Goal: Information Seeking & Learning: Check status

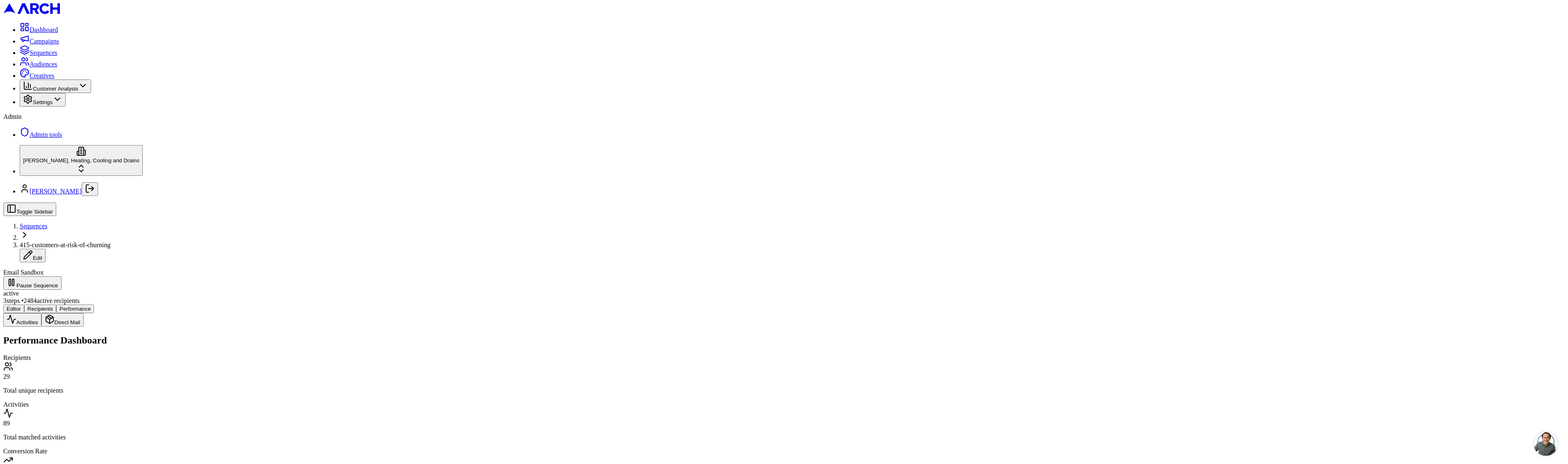
scroll to position [118, 0]
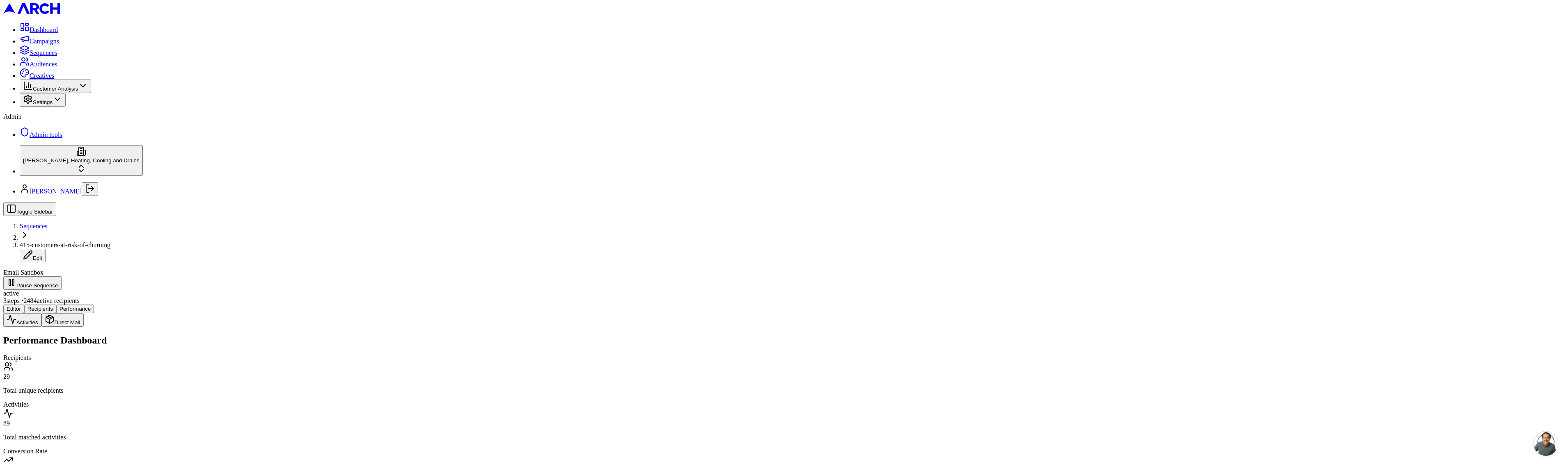
drag, startPoint x: 246, startPoint y: 388, endPoint x: 270, endPoint y: 385, distance: 24.2
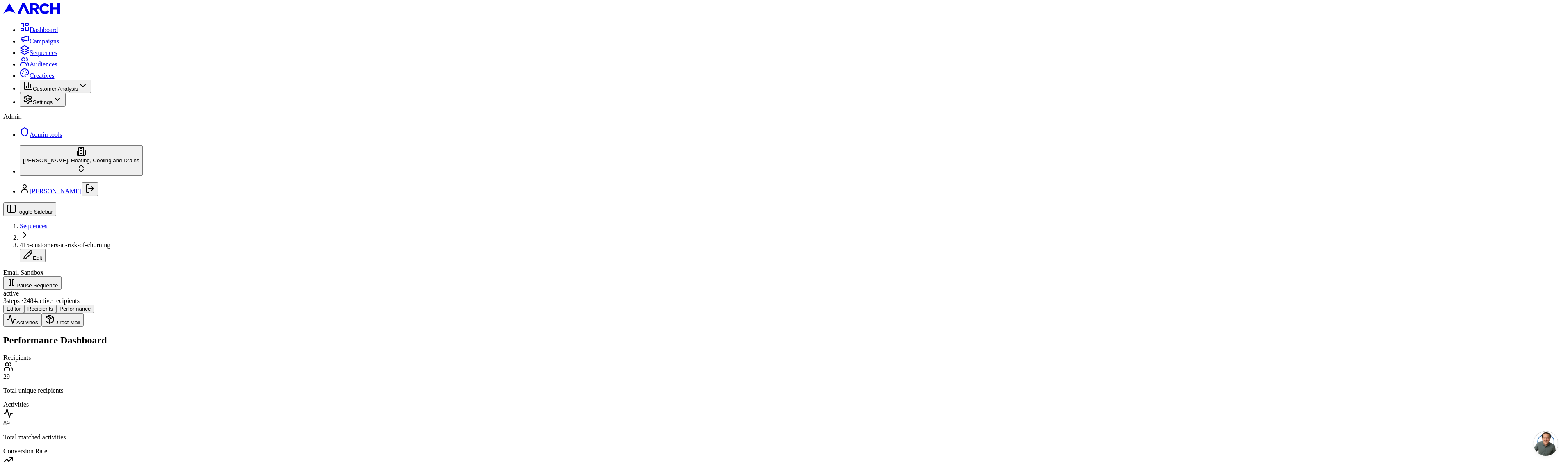
click at [351, 327] on div "Failed to load performance data: Sequence not found" at bounding box center [784, 336] width 1561 height 19
click at [161, 346] on main "Editor Recipients Performance Activities Direct Mail Failed to load performance…" at bounding box center [784, 325] width 1561 height 41
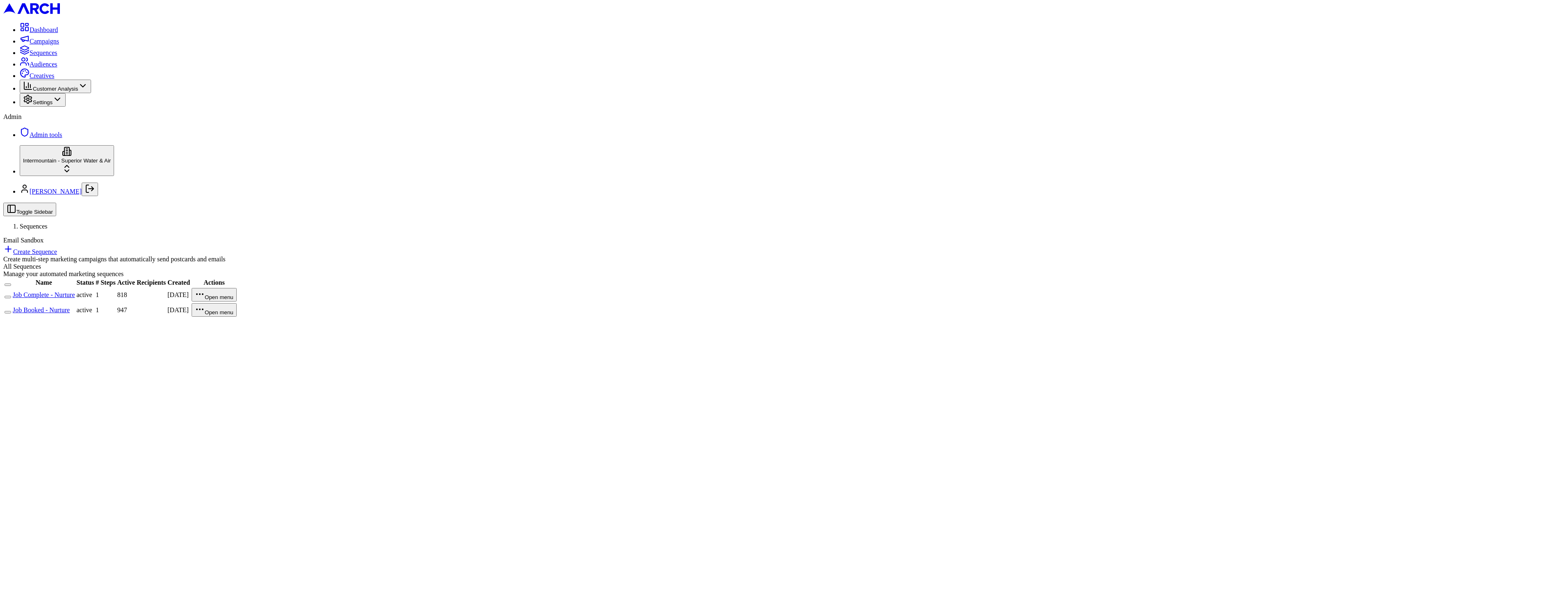
click at [75, 291] on link "Job Complete - Nurture" at bounding box center [44, 295] width 62 height 7
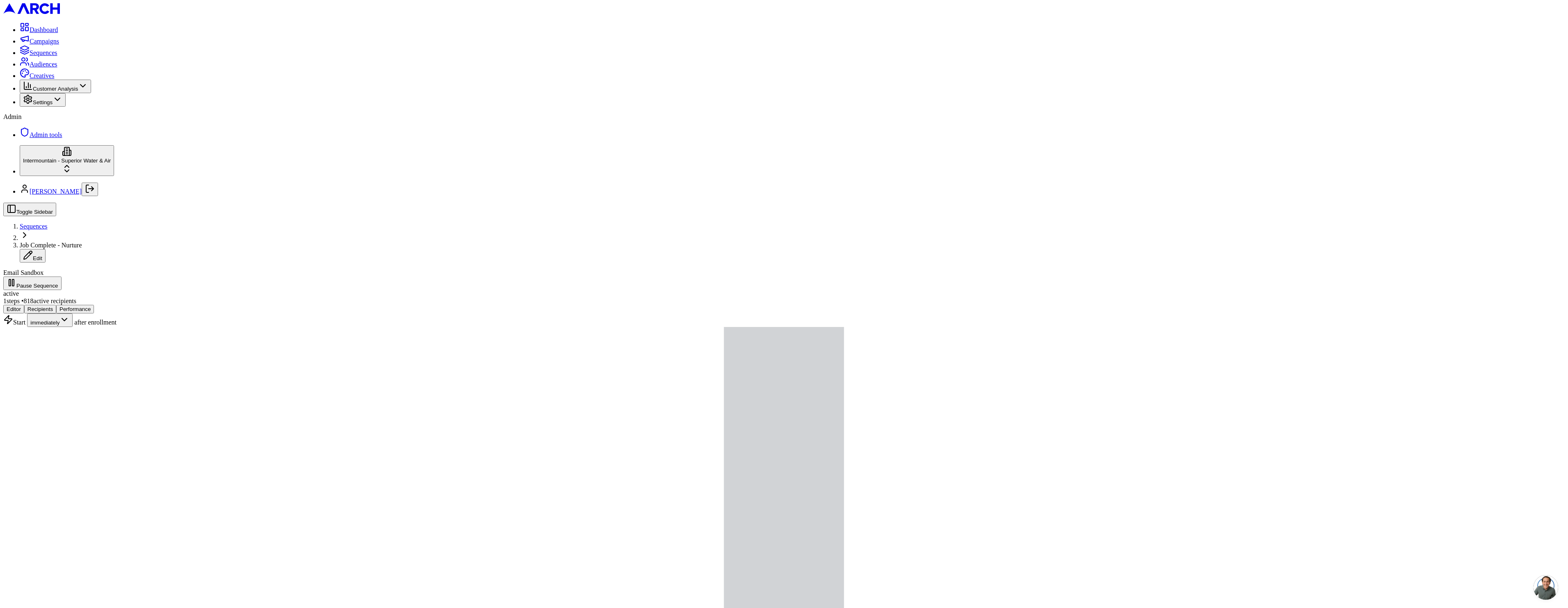
click at [48, 222] on span "Sequences" at bounding box center [34, 226] width 28 height 7
click at [209, 305] on div "Editor Recipients Performance" at bounding box center [784, 309] width 1561 height 9
click at [94, 305] on button "Performance" at bounding box center [75, 309] width 38 height 9
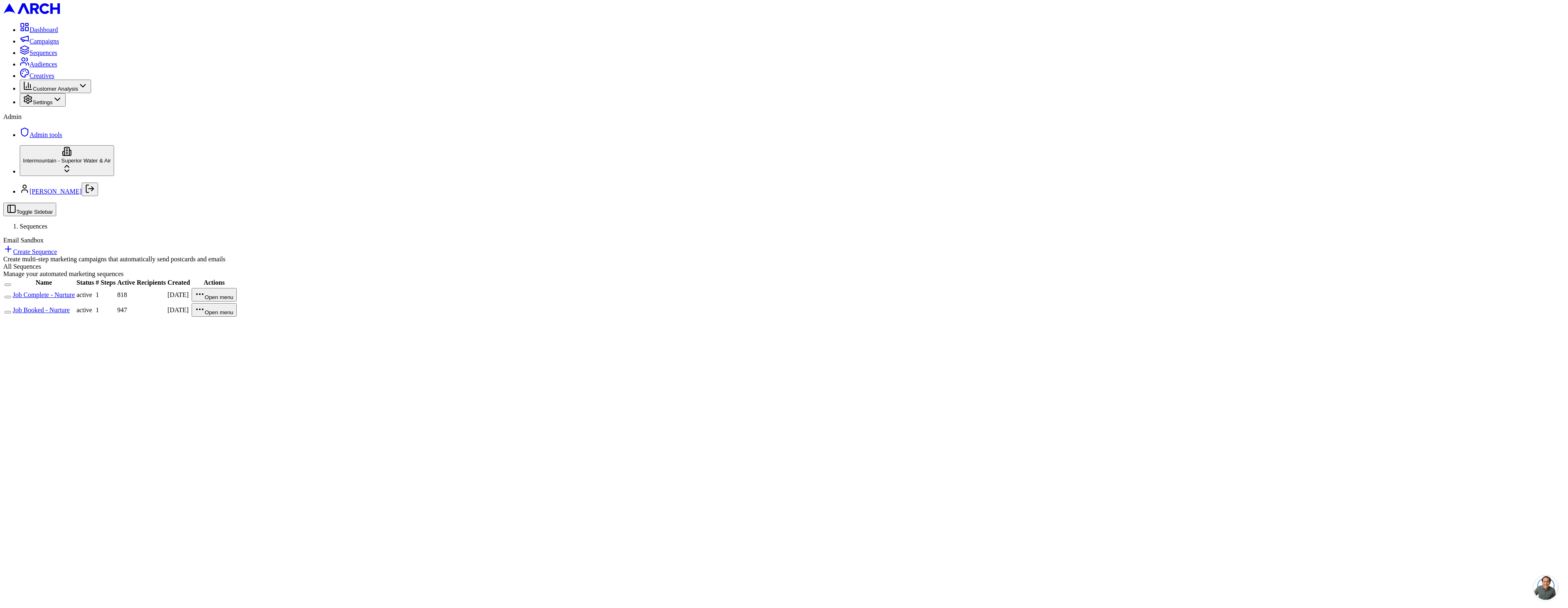
click at [70, 306] on link "Job Booked - Nurture" at bounding box center [41, 309] width 57 height 7
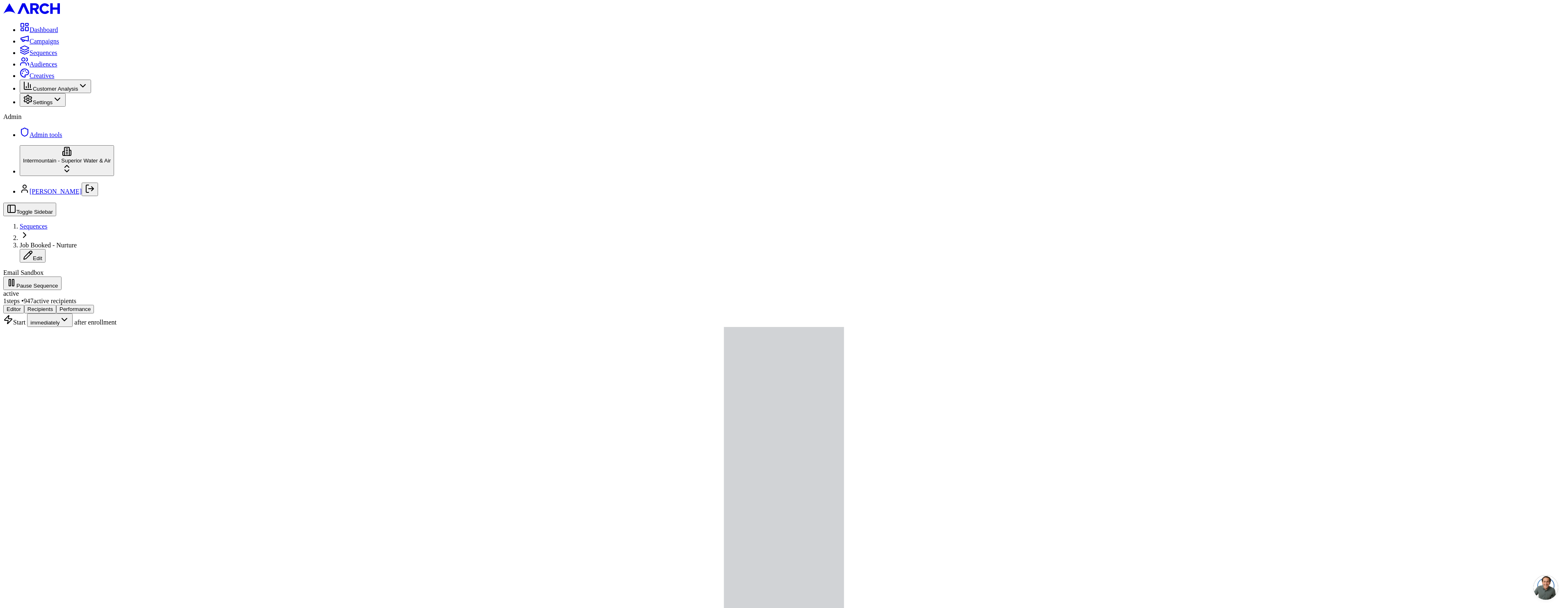
click at [94, 305] on button "Performance" at bounding box center [75, 309] width 38 height 9
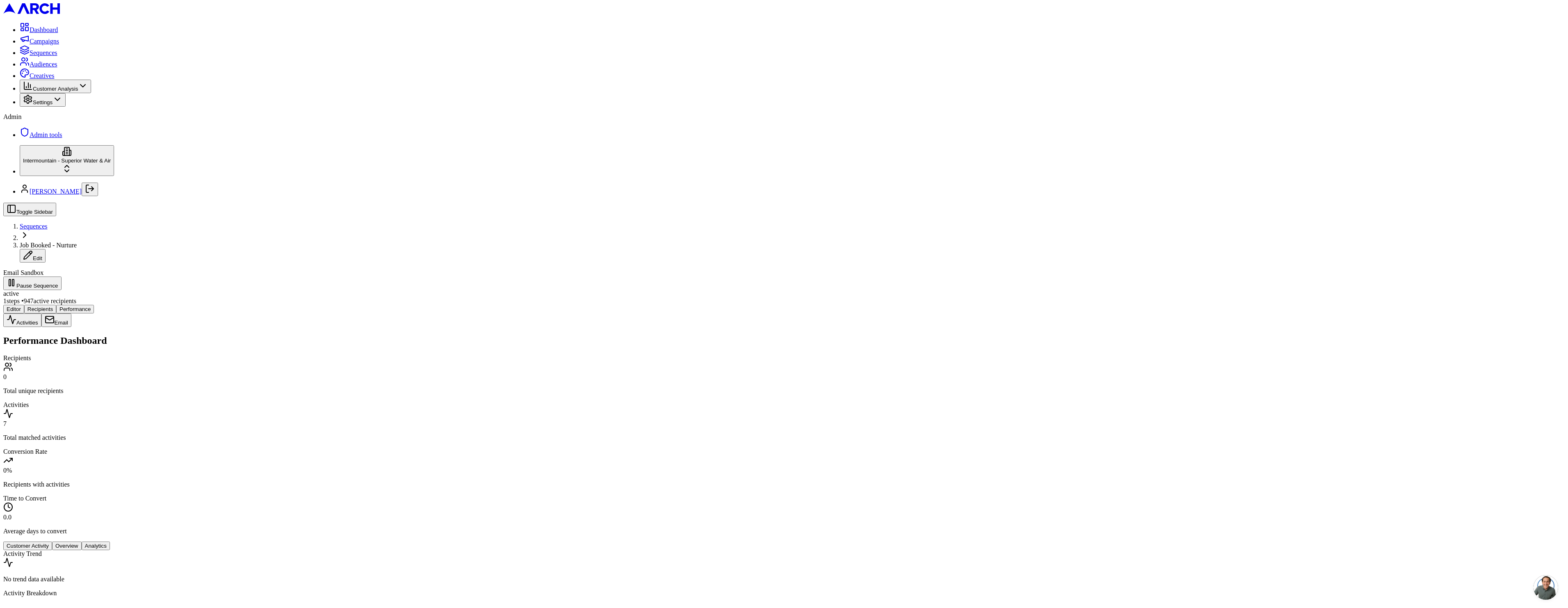
click at [82, 541] on button "Overview" at bounding box center [66, 545] width 29 height 9
click at [52, 541] on button "Customer Activity" at bounding box center [28, 545] width 49 height 9
click at [82, 541] on button "Overview" at bounding box center [66, 545] width 29 height 9
click at [110, 541] on button "Analytics" at bounding box center [96, 545] width 29 height 9
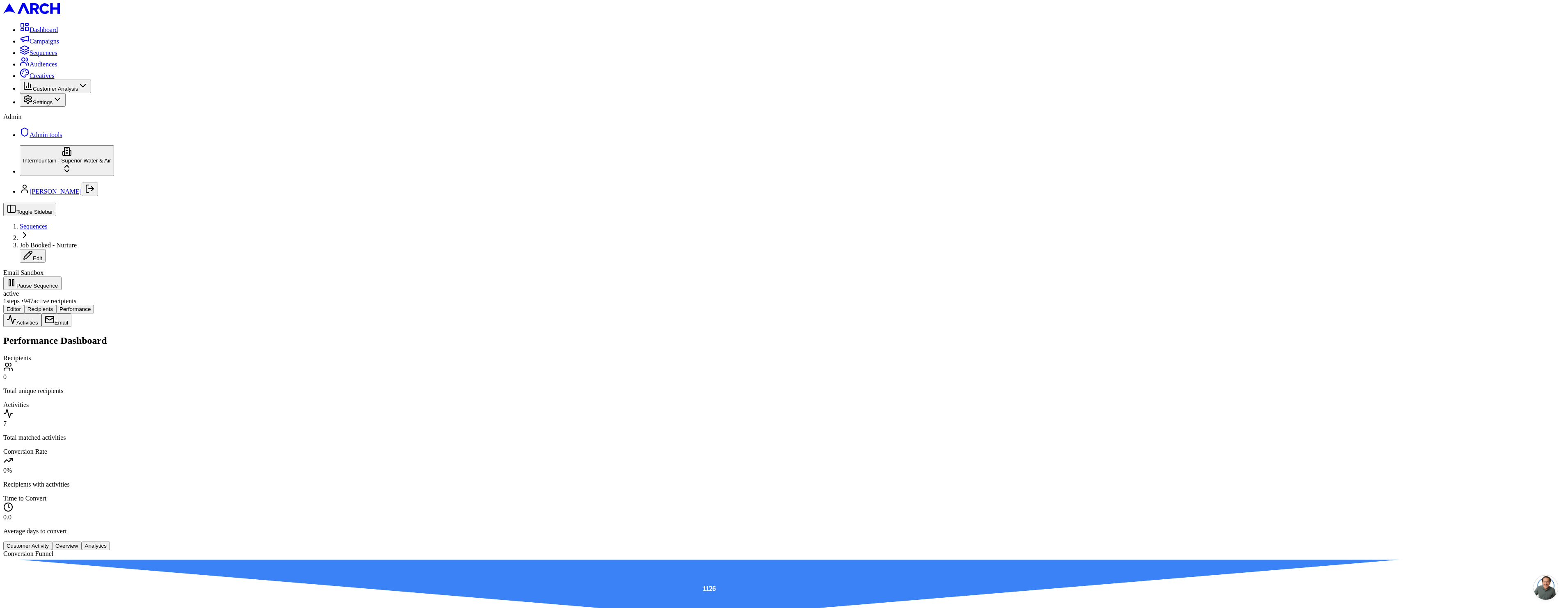
click at [71, 313] on button "Email" at bounding box center [56, 320] width 30 height 13
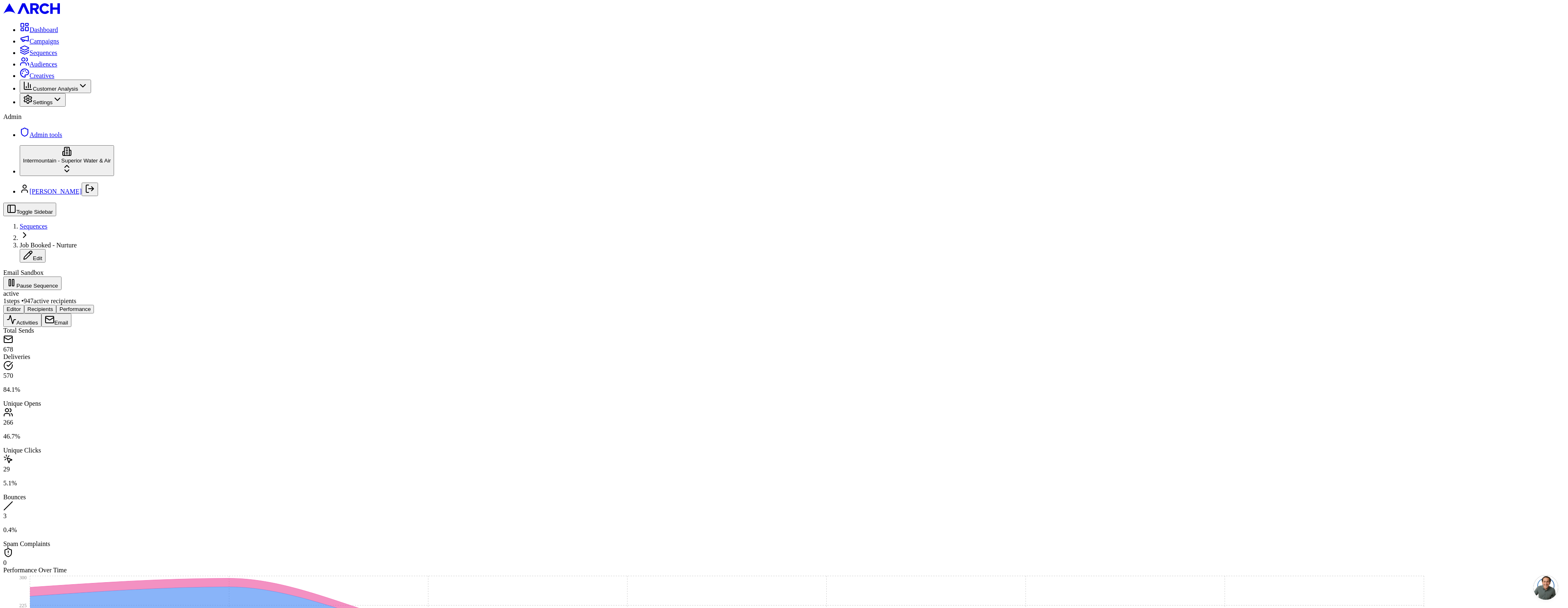
click at [156, 305] on div "Editor Recipients Performance Activities Email Total Sends 678 Deliveries 570 8…" at bounding box center [784, 554] width 1561 height 498
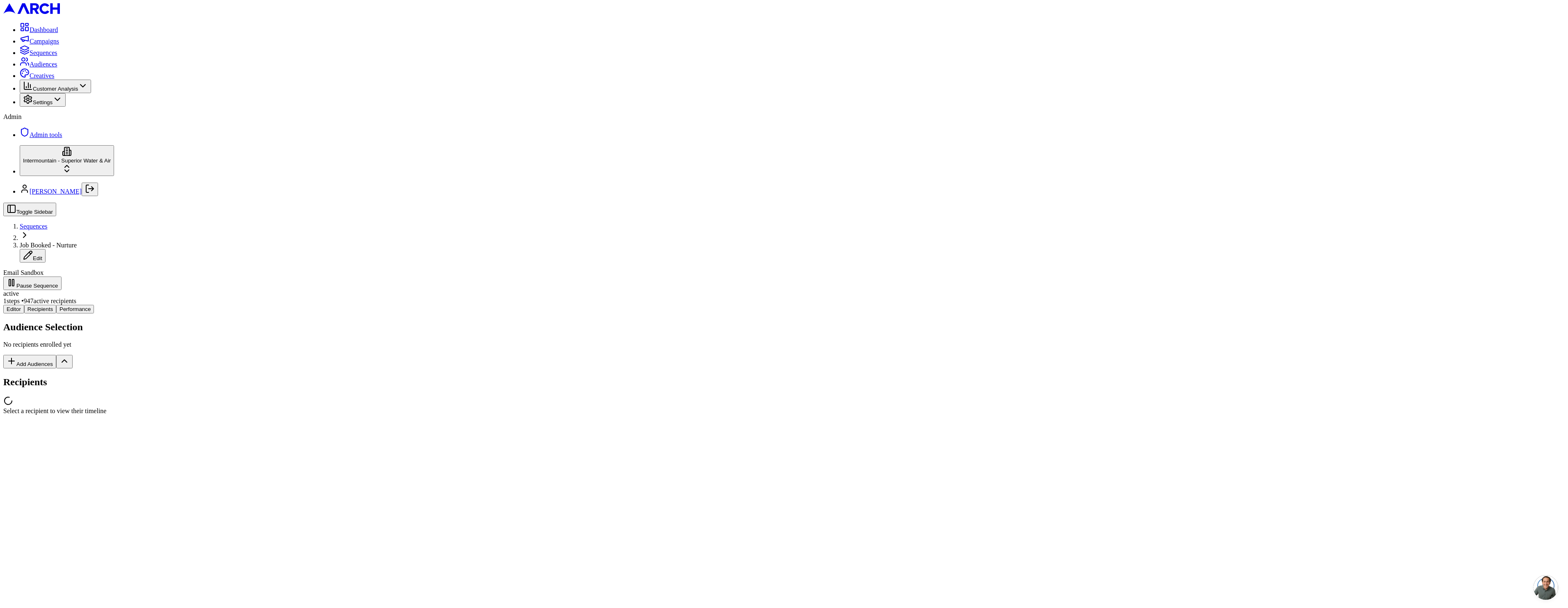
click at [203, 396] on div at bounding box center [784, 401] width 1561 height 11
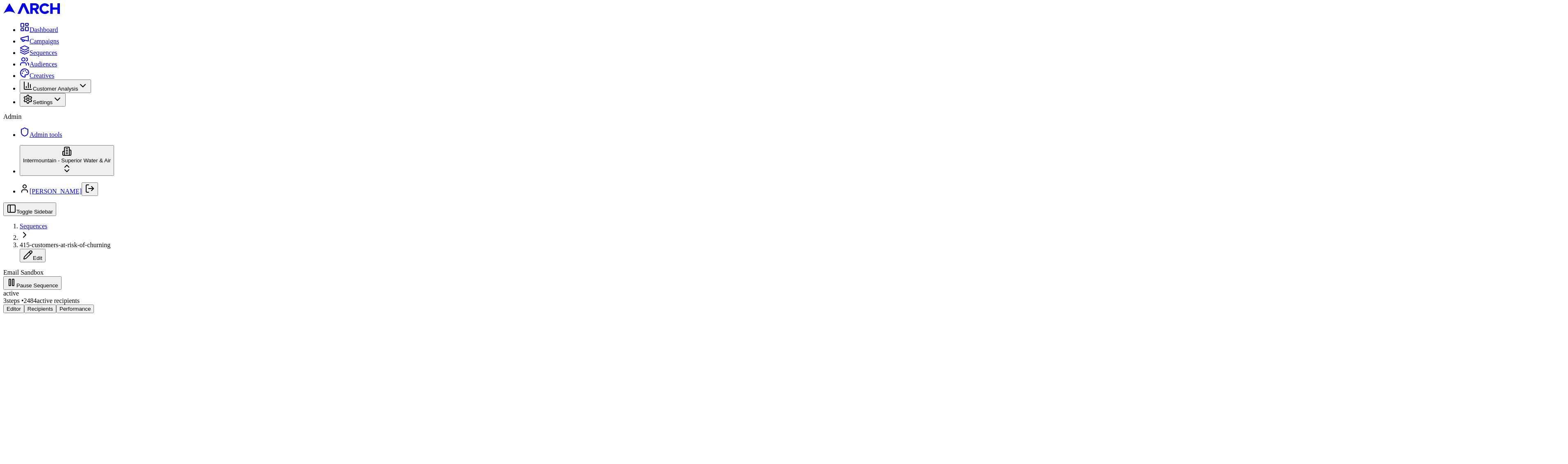
click at [84, 320] on html "Dashboard Campaigns Sequences Audiences Creatives Customer Analysis Settings Ad…" at bounding box center [784, 160] width 1568 height 320
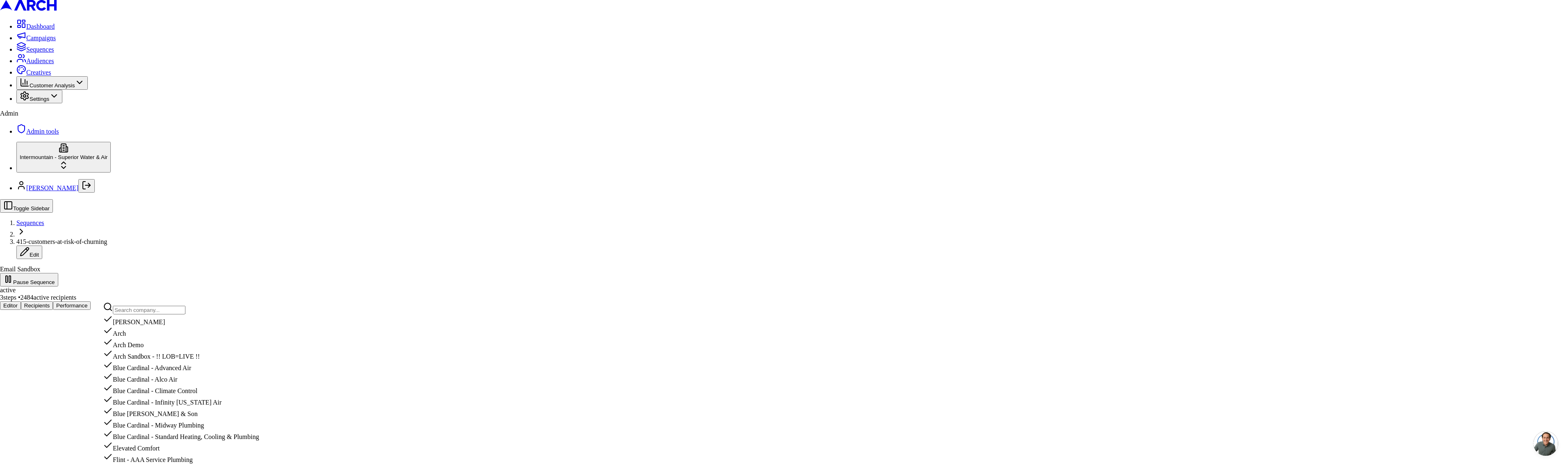
click at [159, 312] on input "text" at bounding box center [149, 310] width 72 height 9
type input "levi"
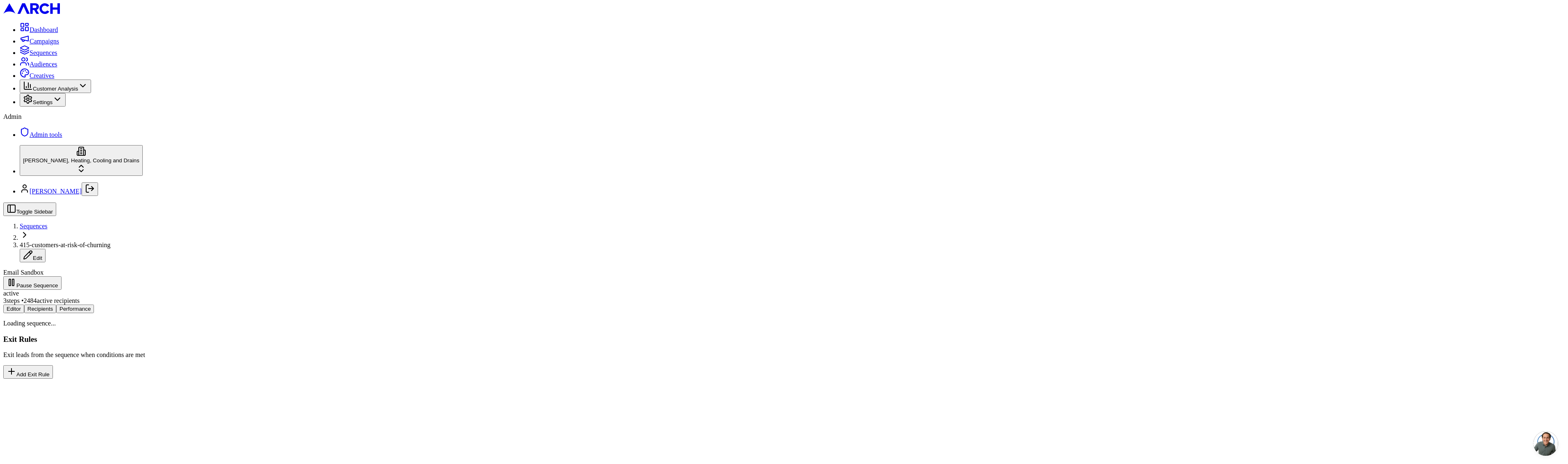
click at [24, 305] on button "Editor" at bounding box center [14, 309] width 21 height 9
click at [59, 44] on span "Campaigns" at bounding box center [44, 41] width 29 height 7
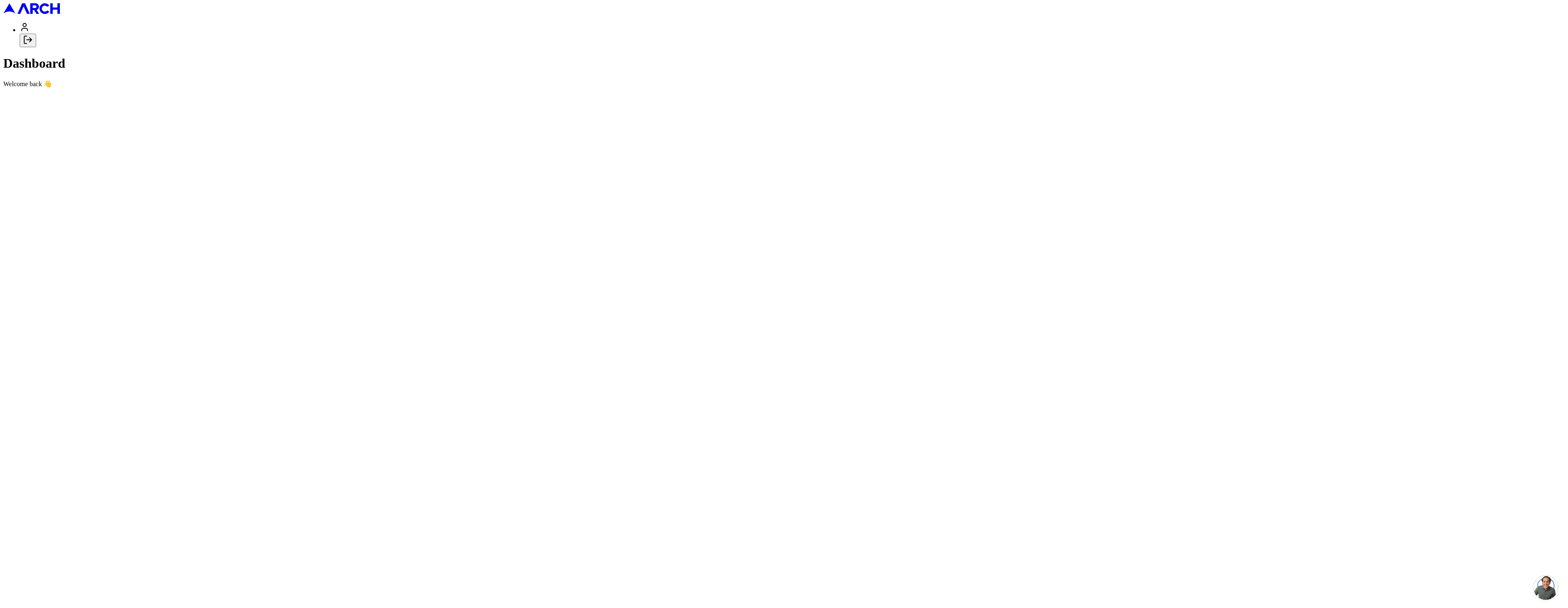
click at [36, 47] on button "Log out" at bounding box center [28, 40] width 17 height 13
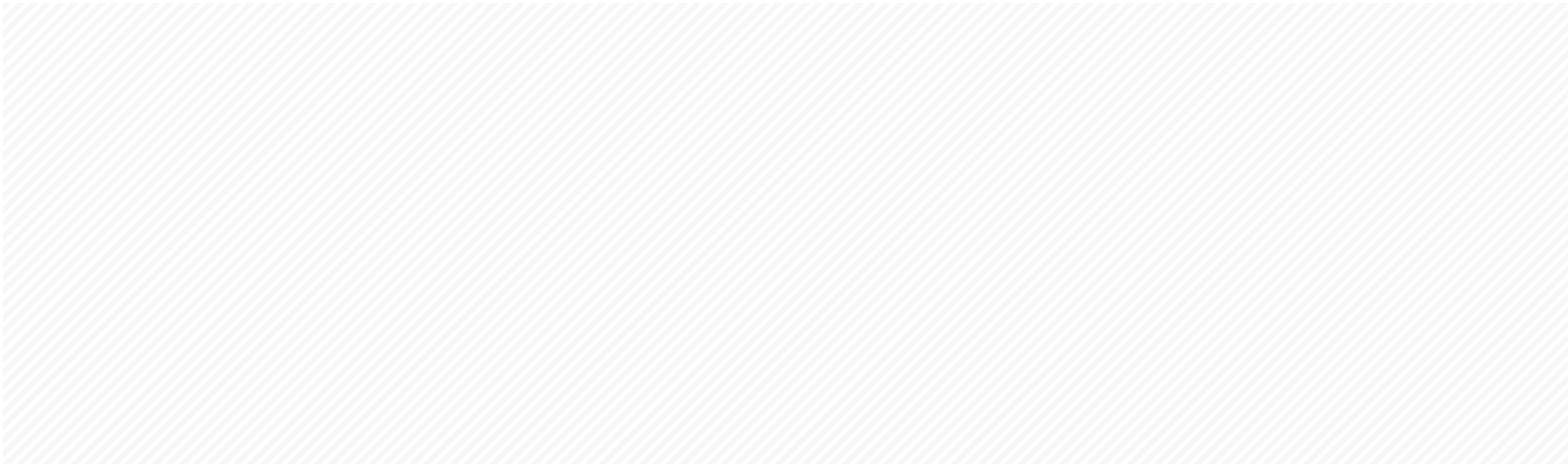
drag, startPoint x: 744, startPoint y: 245, endPoint x: 747, endPoint y: 240, distance: 5.8
drag, startPoint x: 747, startPoint y: 240, endPoint x: 738, endPoint y: 240, distance: 9.0
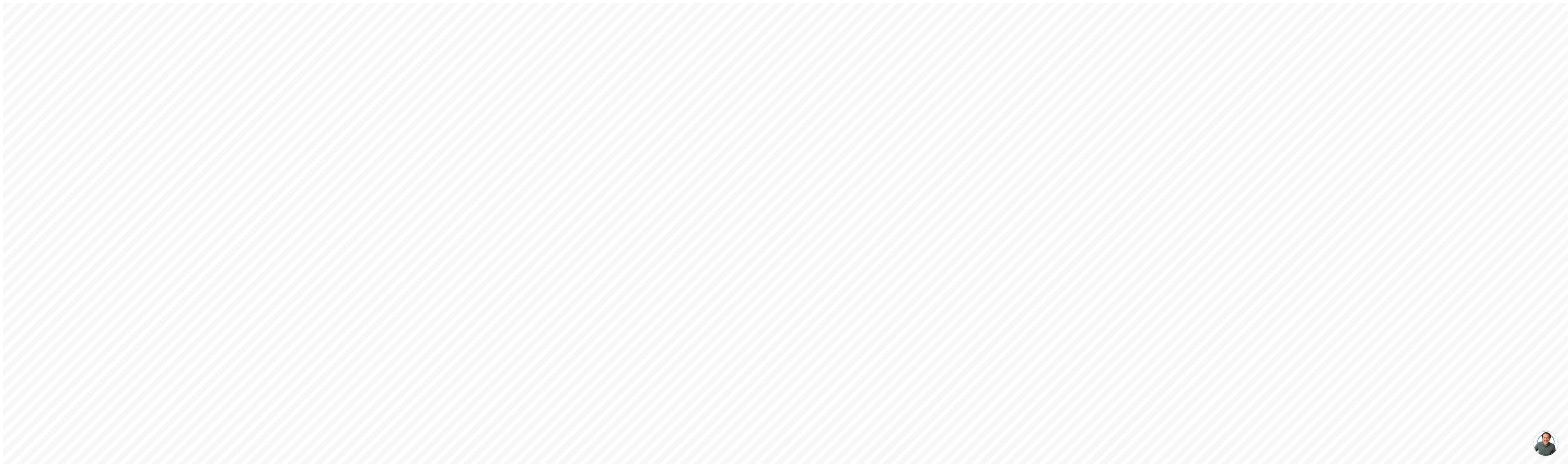
type input "sacha@getarch.com"
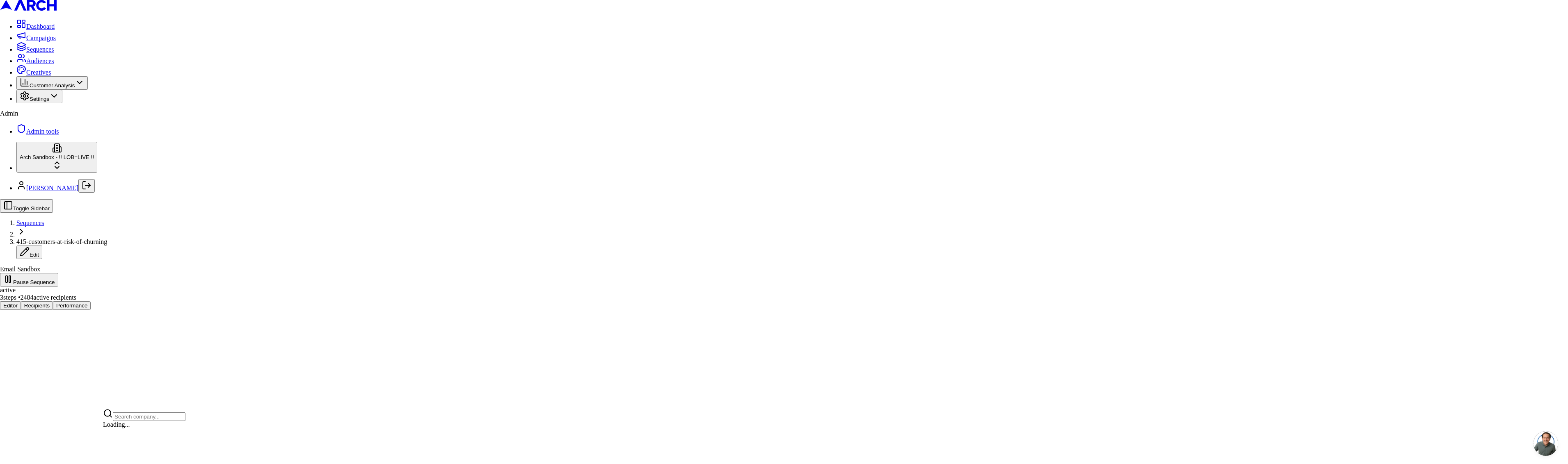
click at [62, 317] on html "Dashboard Campaigns Sequences Audiences Creatives Customer Analysis Settings Ad…" at bounding box center [784, 158] width 1568 height 317
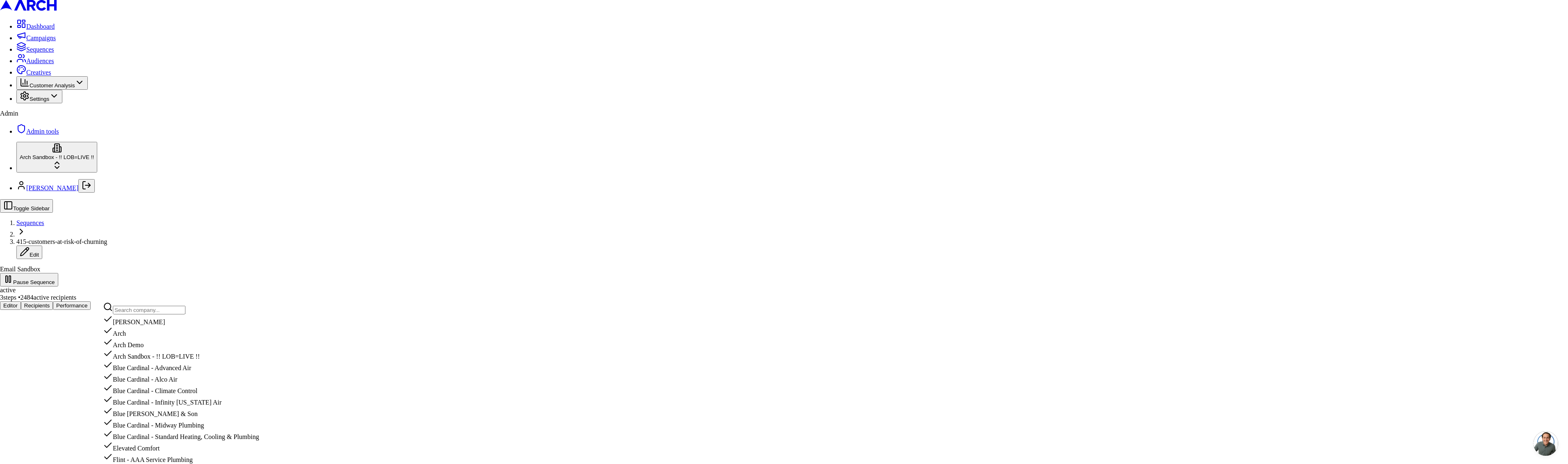
click at [134, 309] on input "text" at bounding box center [149, 310] width 72 height 9
type input "levi"
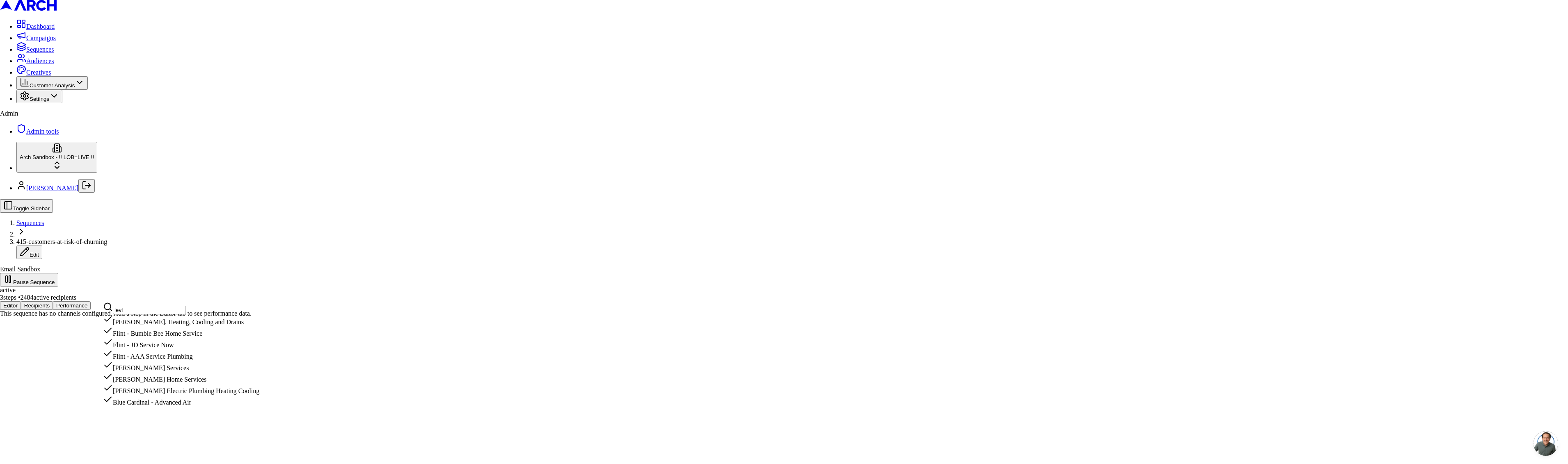
scroll to position [1, 0]
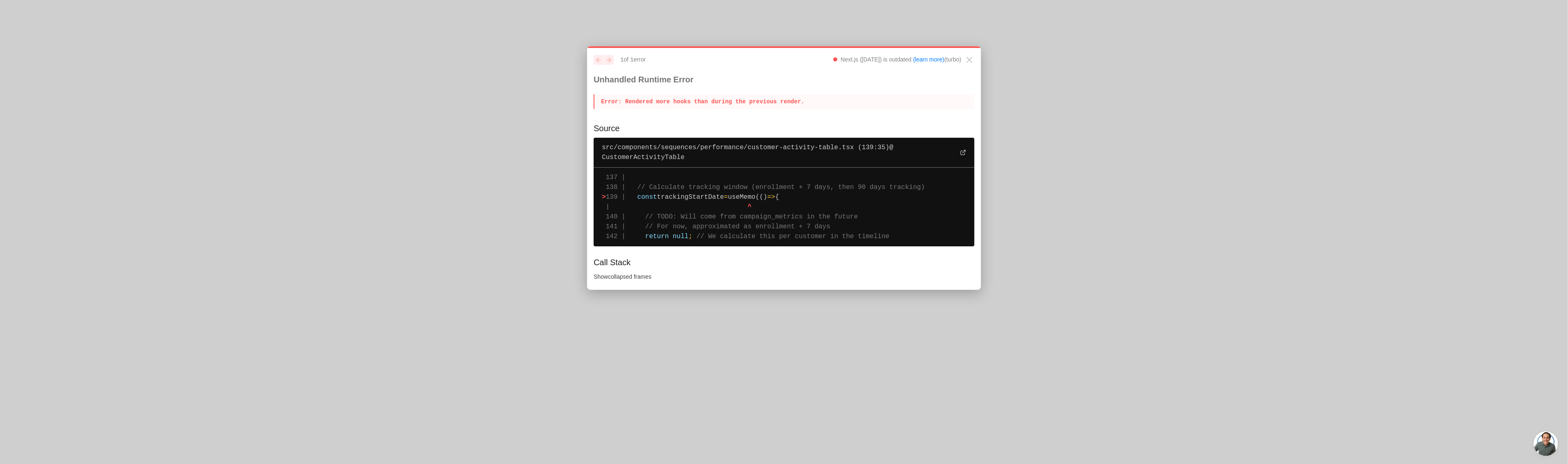
drag, startPoint x: 598, startPoint y: 84, endPoint x: 913, endPoint y: 236, distance: 349.8
click at [913, 236] on div "previous next 1 of 1 error Next.js ([DATE]) is outdated (learn more) (turbo) Un…" at bounding box center [784, 168] width 394 height 244
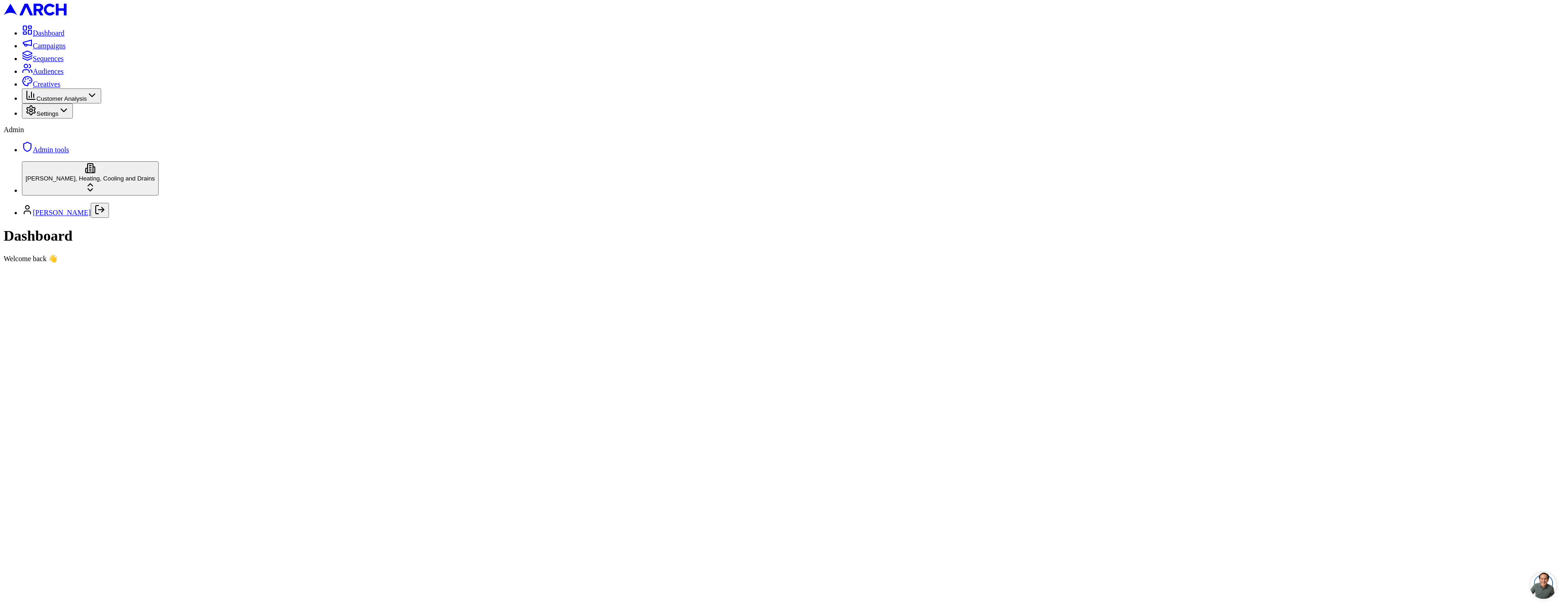
click at [41, 63] on span "Sequences" at bounding box center [48, 58] width 31 height 8
